Goal: Information Seeking & Learning: Learn about a topic

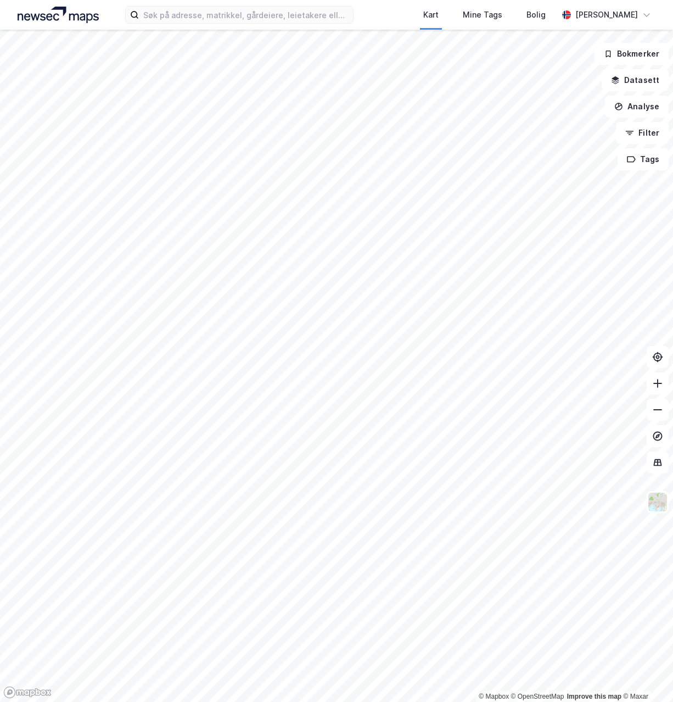
click at [267, 25] on div "Kart Mine Tags Bolig [PERSON_NAME]" at bounding box center [336, 15] width 673 height 30
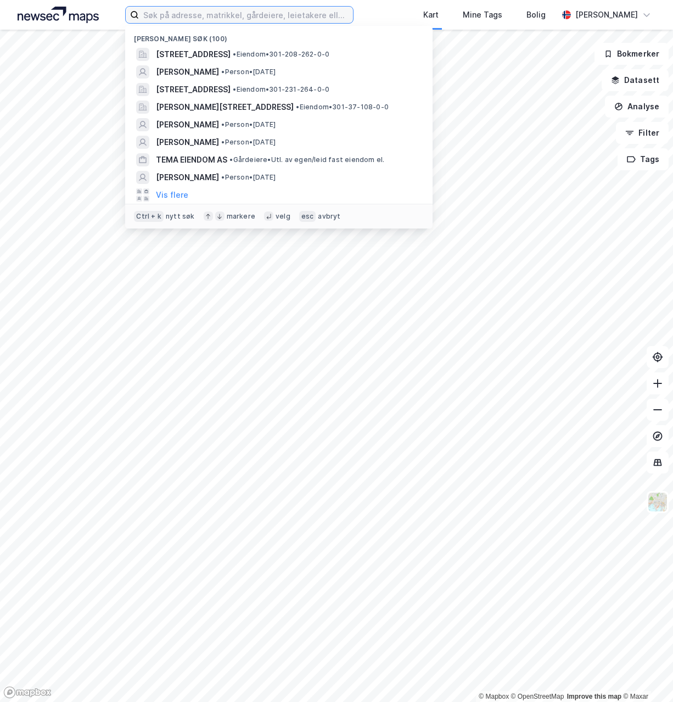
click at [267, 16] on input at bounding box center [246, 15] width 214 height 16
paste input "[STREET_ADDRESS]"
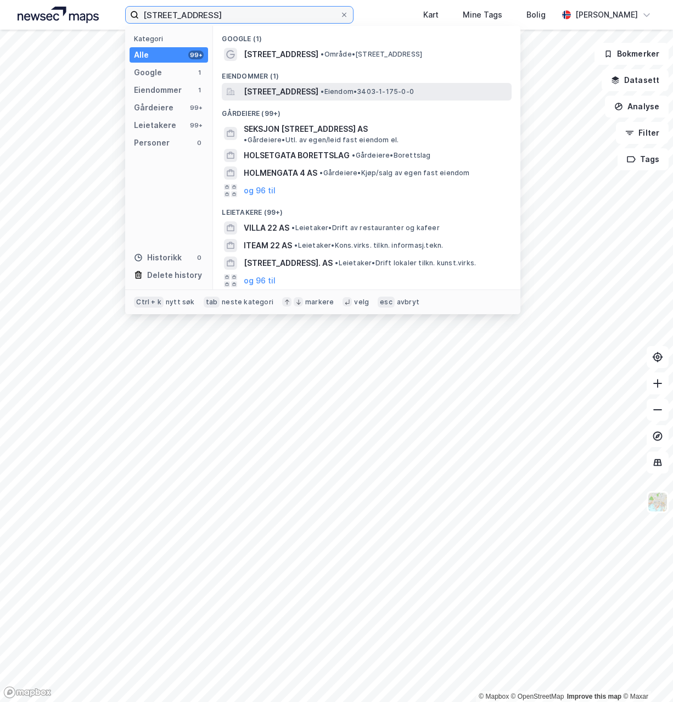
type input "[STREET_ADDRESS]"
click at [261, 88] on span "[STREET_ADDRESS]" at bounding box center [281, 91] width 75 height 13
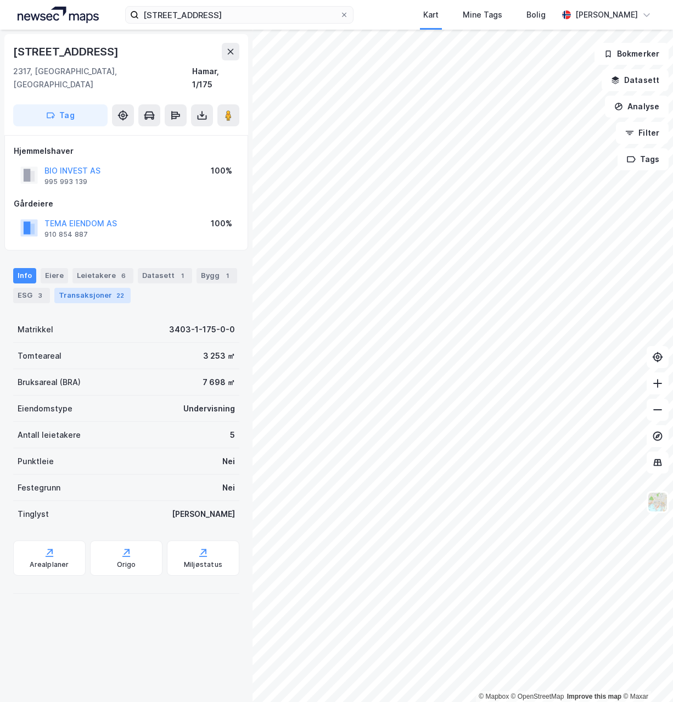
click at [76, 288] on div "Transaksjoner 22" at bounding box center [92, 295] width 76 height 15
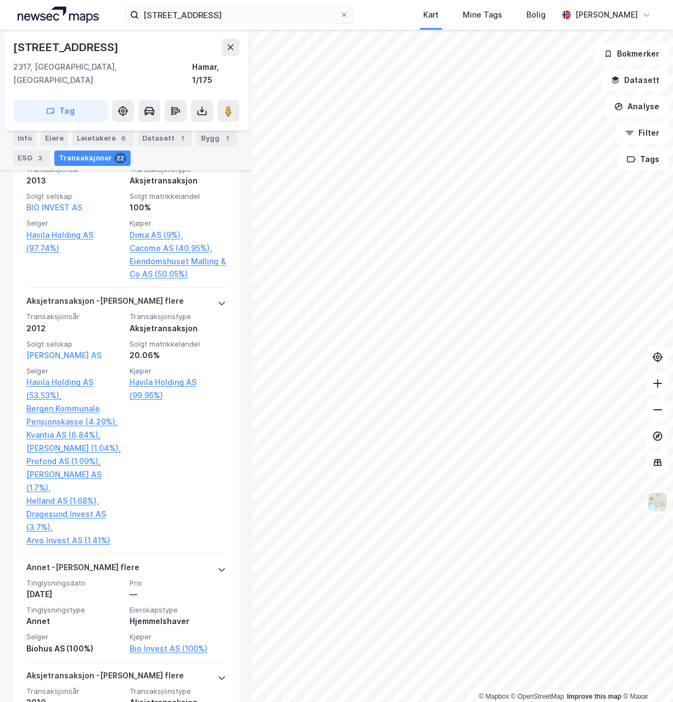
scroll to position [2224, 0]
